Goal: Information Seeking & Learning: Learn about a topic

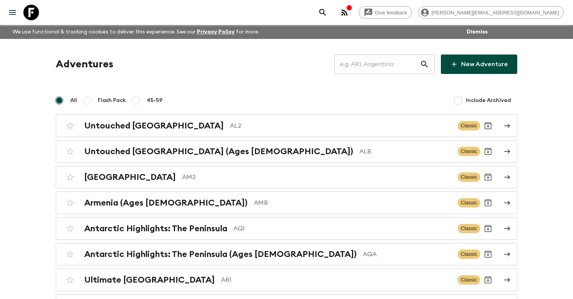
click at [388, 62] on input "text" at bounding box center [376, 64] width 85 height 22
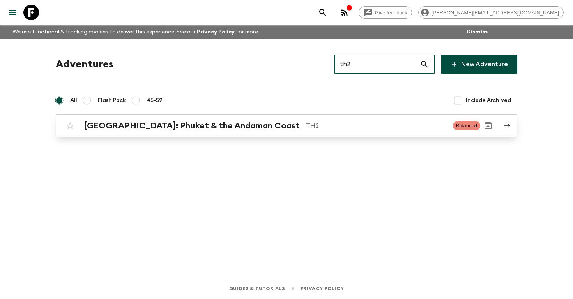
type input "th2"
click at [306, 126] on p "TH2" at bounding box center [376, 125] width 141 height 9
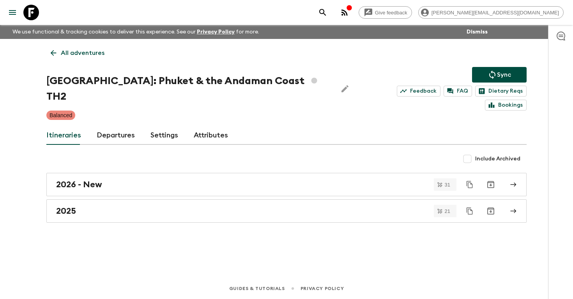
click at [115, 126] on link "Departures" at bounding box center [116, 135] width 38 height 19
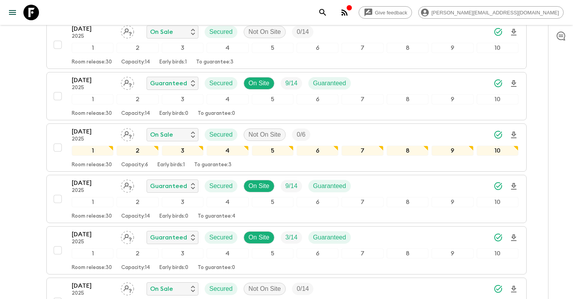
scroll to position [698, 0]
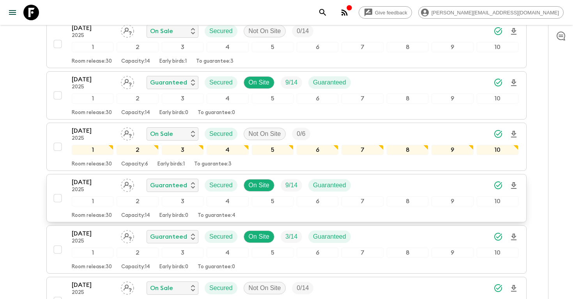
click at [85, 178] on p "[DATE]" at bounding box center [93, 182] width 43 height 9
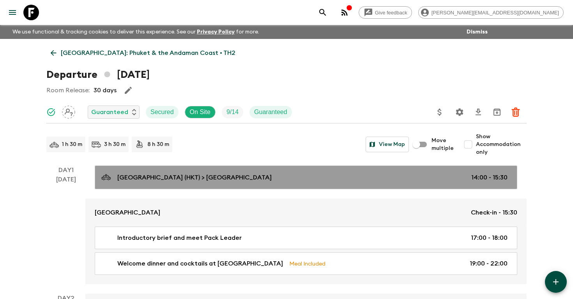
click at [399, 173] on div "[GEOGRAPHIC_DATA] (HKT) > [GEOGRAPHIC_DATA] 14:00 - 15:30" at bounding box center [304, 177] width 406 height 11
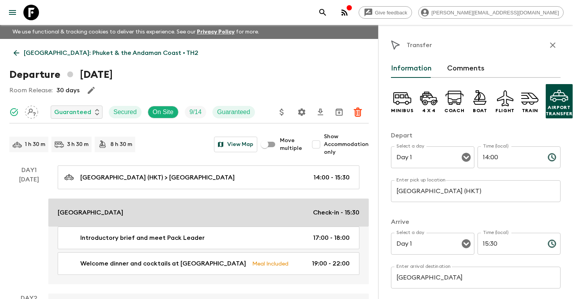
click at [316, 213] on p "Check-in - 15:30" at bounding box center [336, 212] width 46 height 9
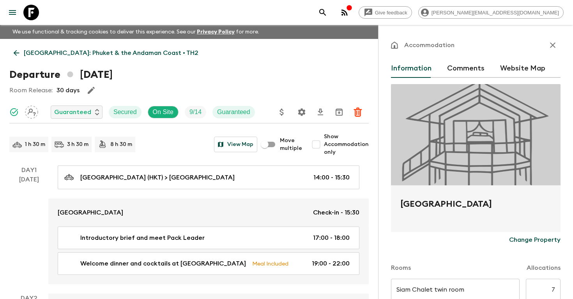
click at [136, 58] on link "[GEOGRAPHIC_DATA]: Phuket & the Andaman Coast • TH2" at bounding box center [105, 53] width 193 height 16
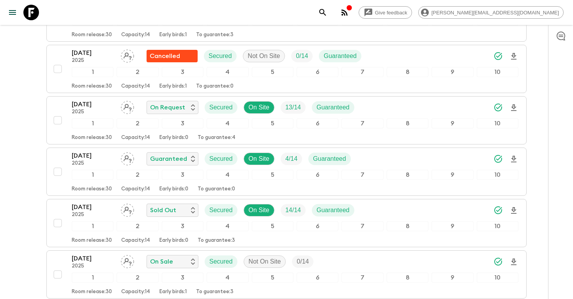
scroll to position [469, 0]
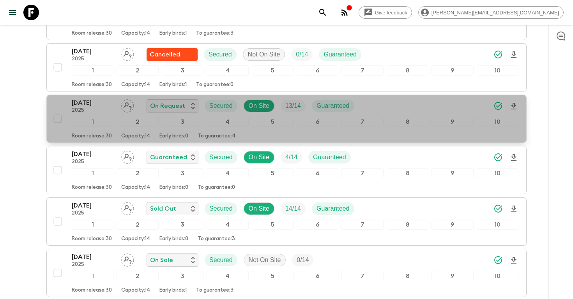
click at [94, 98] on p "[DATE]" at bounding box center [93, 102] width 43 height 9
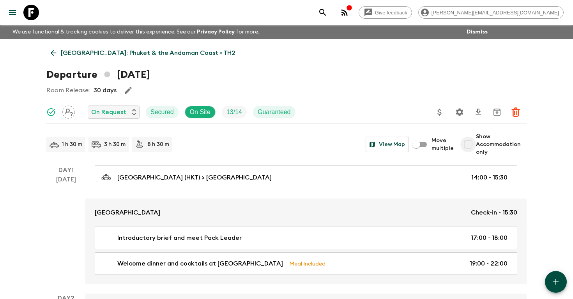
click at [471, 140] on input "Show Accommodation only" at bounding box center [468, 145] width 16 height 16
checkbox input "true"
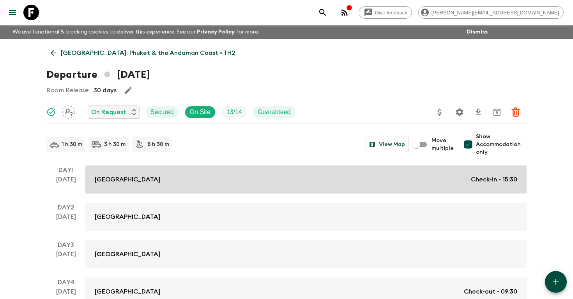
click at [453, 186] on link "[GEOGRAPHIC_DATA] Check-in - 15:30" at bounding box center [305, 180] width 441 height 28
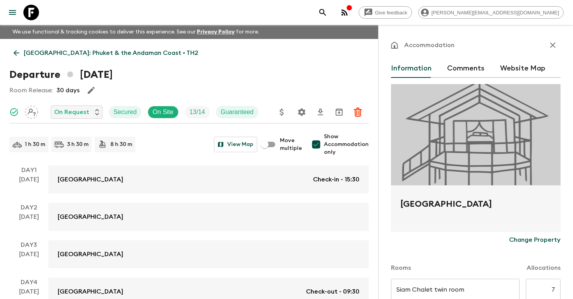
click at [78, 50] on p "[GEOGRAPHIC_DATA]: Phuket & the Andaman Coast • TH2" at bounding box center [111, 52] width 175 height 9
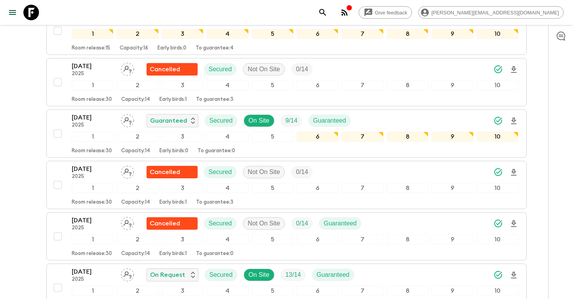
scroll to position [301, 0]
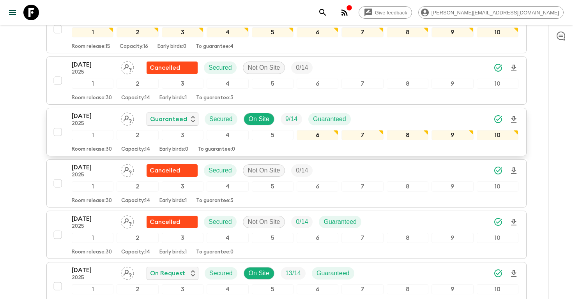
click at [110, 111] on p "[DATE]" at bounding box center [93, 115] width 43 height 9
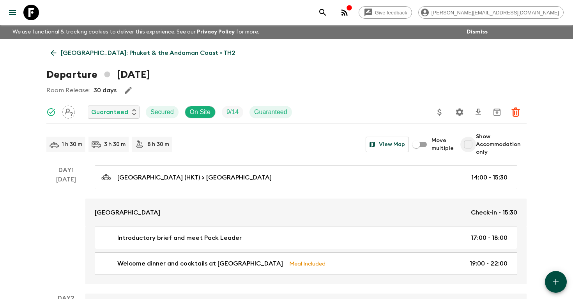
click at [469, 143] on input "Show Accommodation only" at bounding box center [468, 145] width 16 height 16
checkbox input "true"
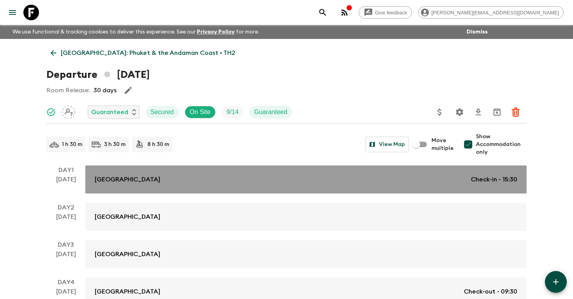
click at [489, 181] on p "Check-in - 15:30" at bounding box center [494, 179] width 46 height 9
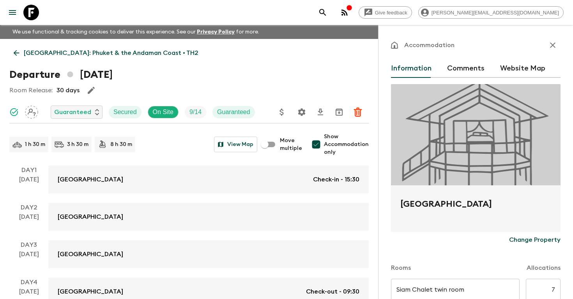
click at [38, 54] on p "[GEOGRAPHIC_DATA]: Phuket & the Andaman Coast • TH2" at bounding box center [111, 52] width 175 height 9
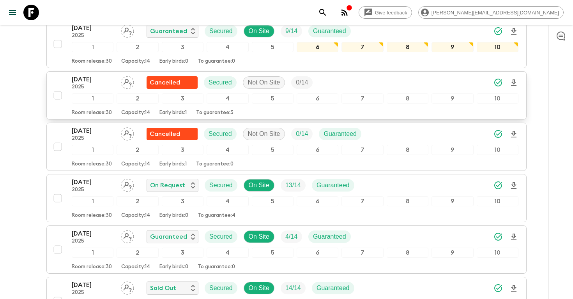
scroll to position [392, 0]
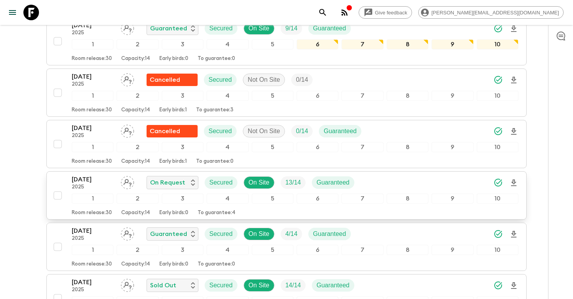
click at [86, 175] on p "[DATE]" at bounding box center [93, 179] width 43 height 9
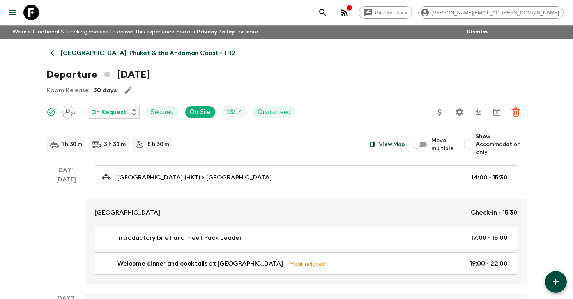
click at [472, 145] on input "Show Accommodation only" at bounding box center [468, 145] width 16 height 16
checkbox input "true"
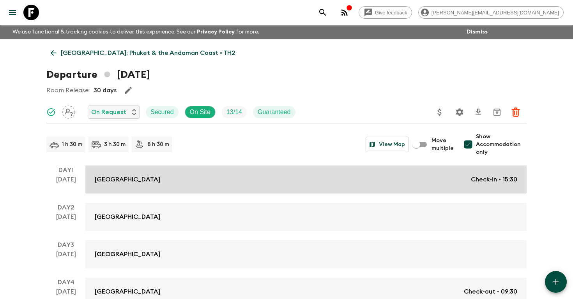
click at [479, 185] on link "[GEOGRAPHIC_DATA] Check-in - 15:30" at bounding box center [305, 180] width 441 height 28
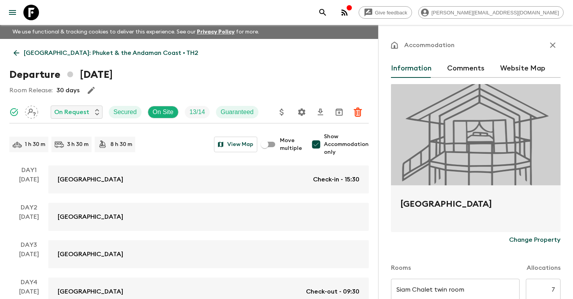
scroll to position [122, 0]
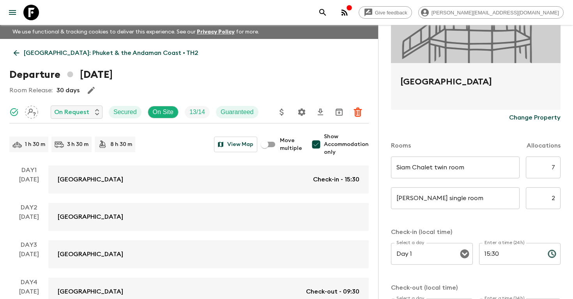
click at [40, 47] on link "[GEOGRAPHIC_DATA]: Phuket & the Andaman Coast • TH2" at bounding box center [105, 53] width 193 height 16
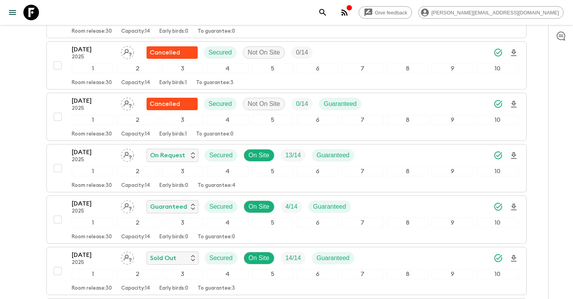
scroll to position [437, 0]
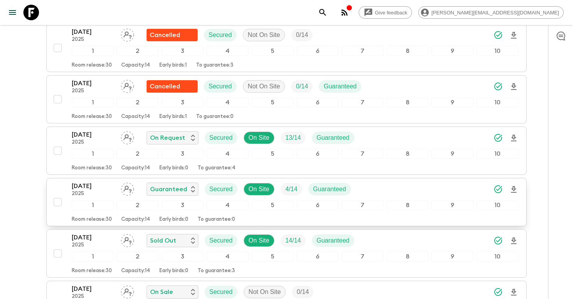
click at [100, 182] on p "[DATE]" at bounding box center [93, 186] width 43 height 9
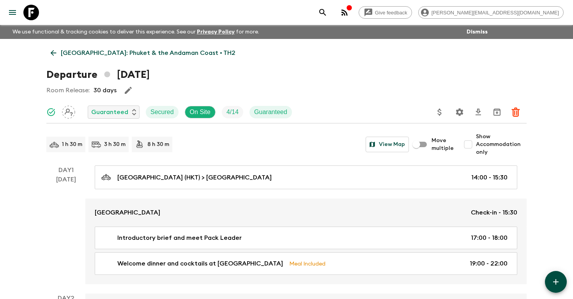
click at [468, 144] on input "Show Accommodation only" at bounding box center [468, 145] width 16 height 16
checkbox input "true"
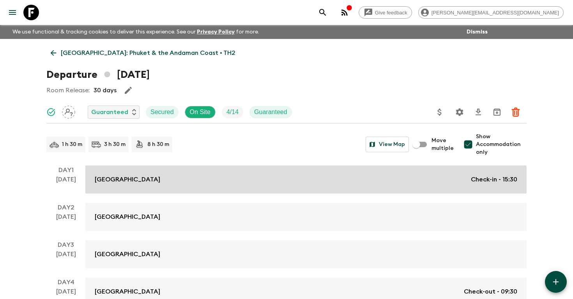
click at [478, 181] on p "Check-in - 15:30" at bounding box center [494, 179] width 46 height 9
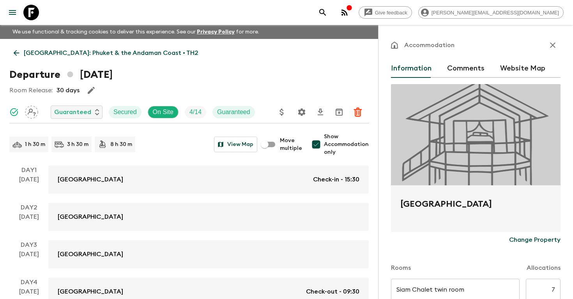
scroll to position [157, 0]
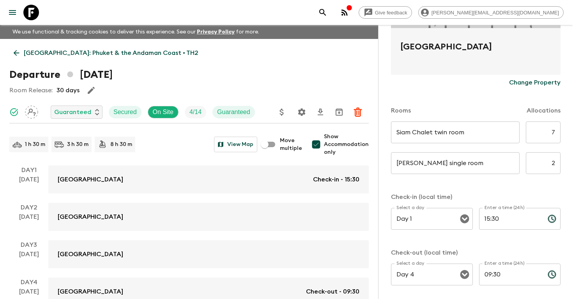
click at [53, 54] on p "[GEOGRAPHIC_DATA]: Phuket & the Andaman Coast • TH2" at bounding box center [111, 52] width 175 height 9
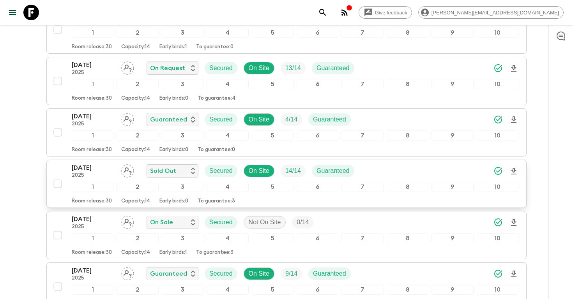
scroll to position [509, 0]
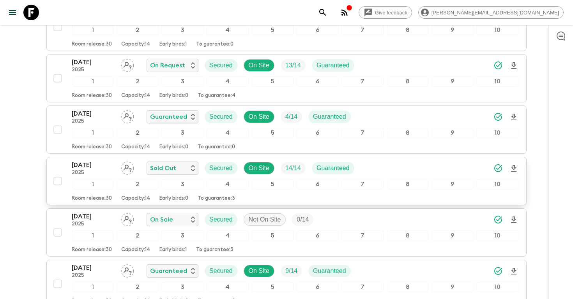
click at [95, 161] on p "[DATE]" at bounding box center [93, 165] width 43 height 9
